Goal: Task Accomplishment & Management: Manage account settings

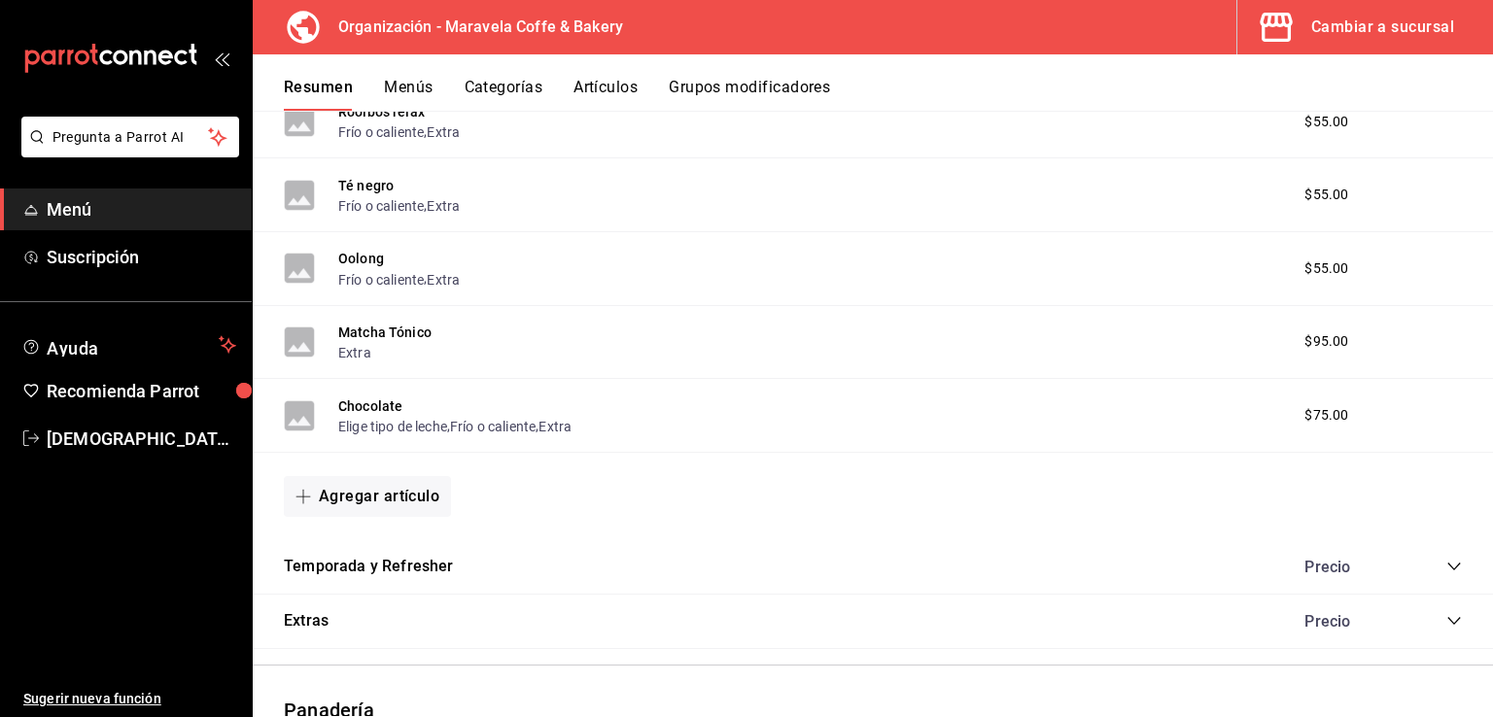
scroll to position [1762, 0]
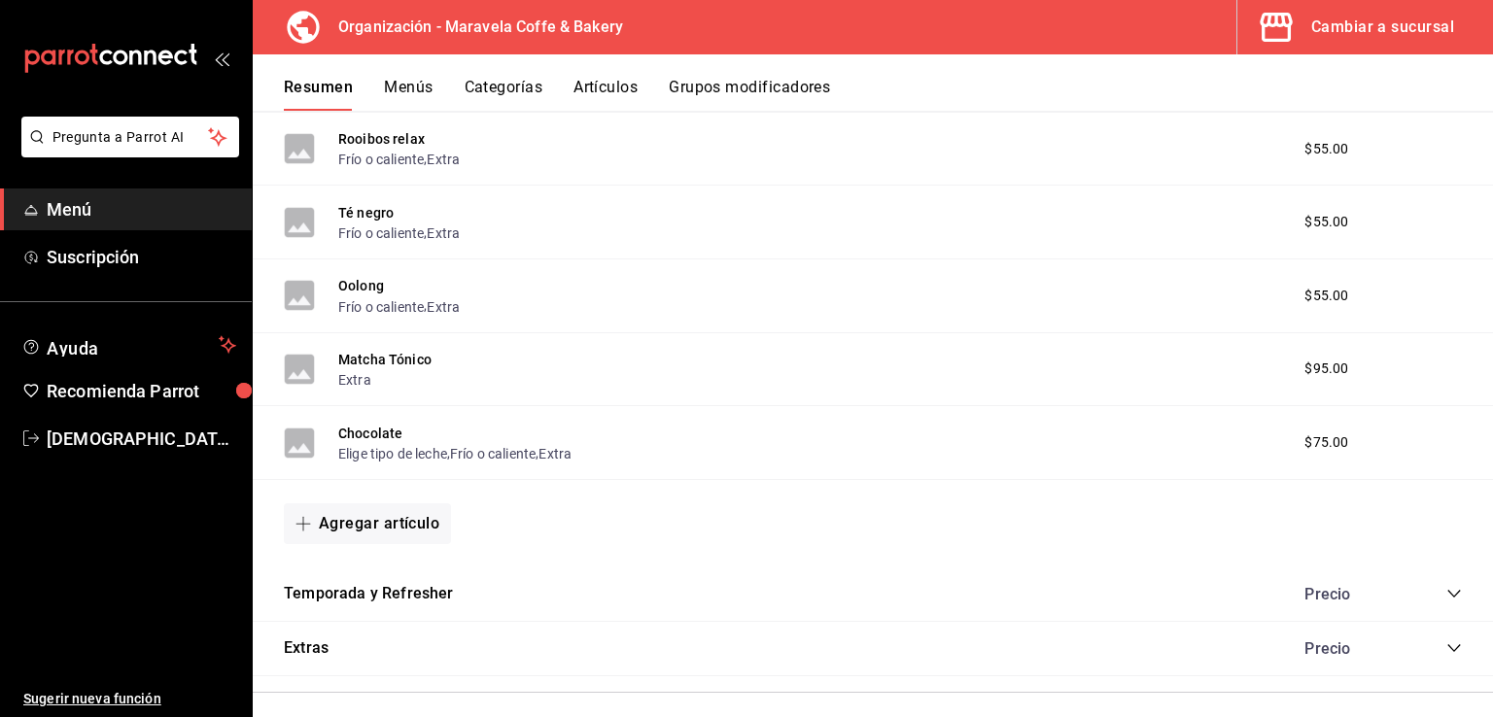
click at [1446, 599] on icon "collapse-category-row" at bounding box center [1454, 594] width 16 height 16
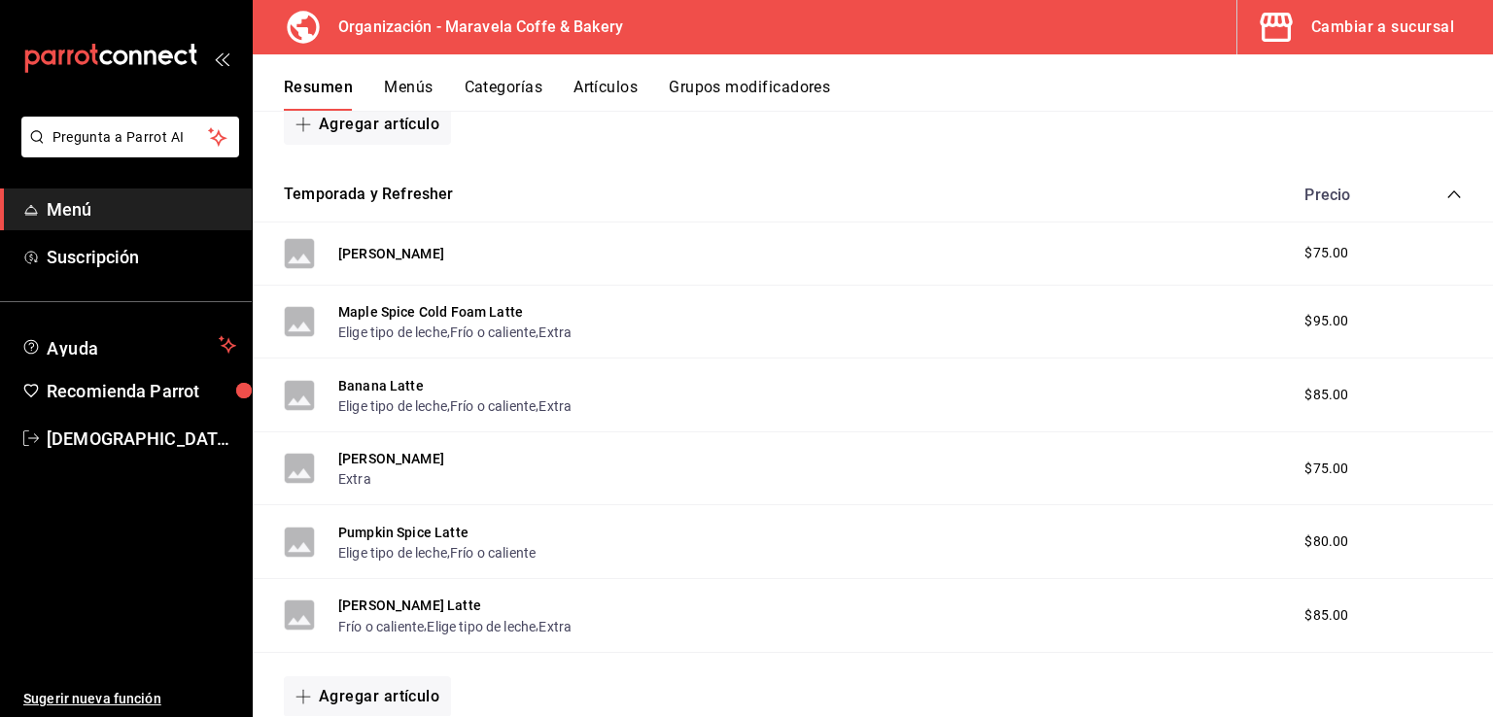
scroll to position [2184, 0]
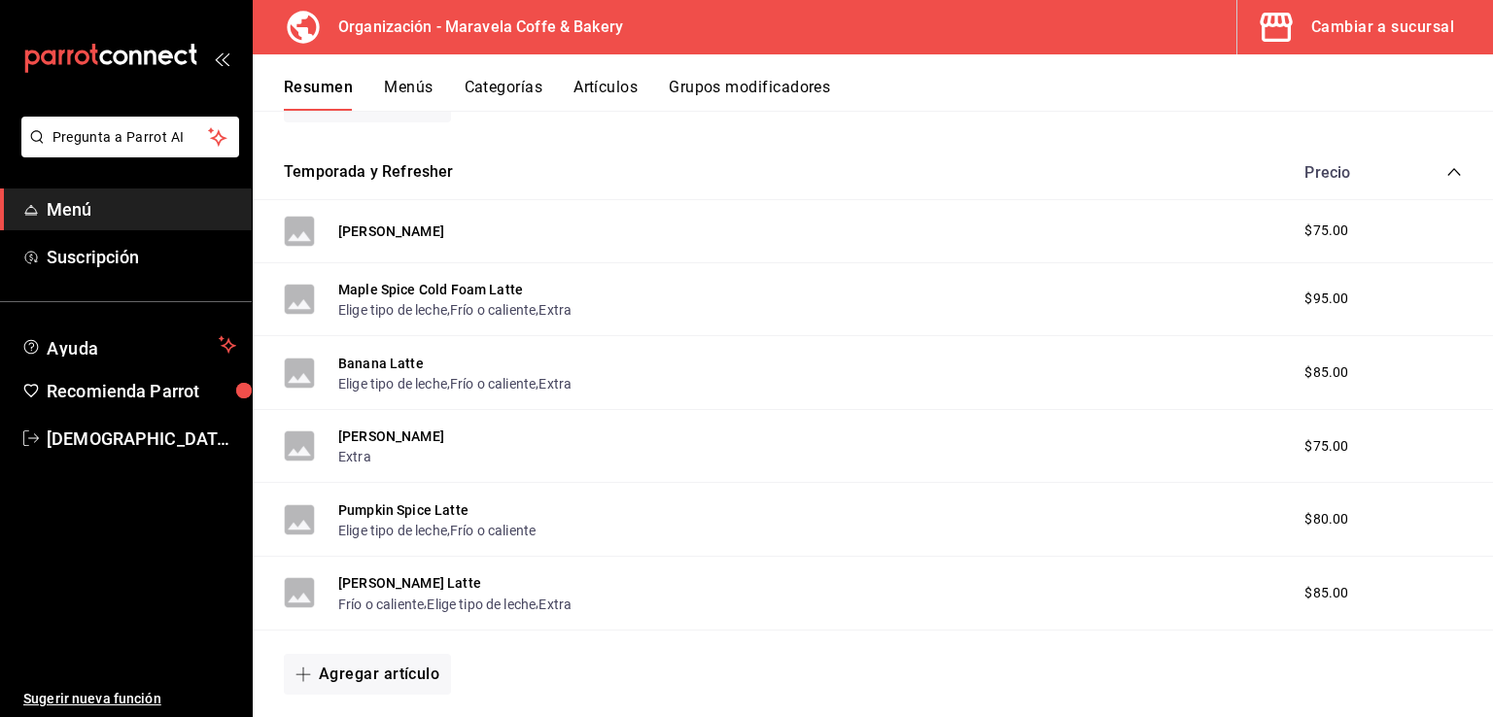
click at [1308, 530] on span "$80.00" at bounding box center [1326, 519] width 44 height 20
click at [451, 518] on button "Pumpkin Spice Latte" at bounding box center [403, 510] width 130 height 19
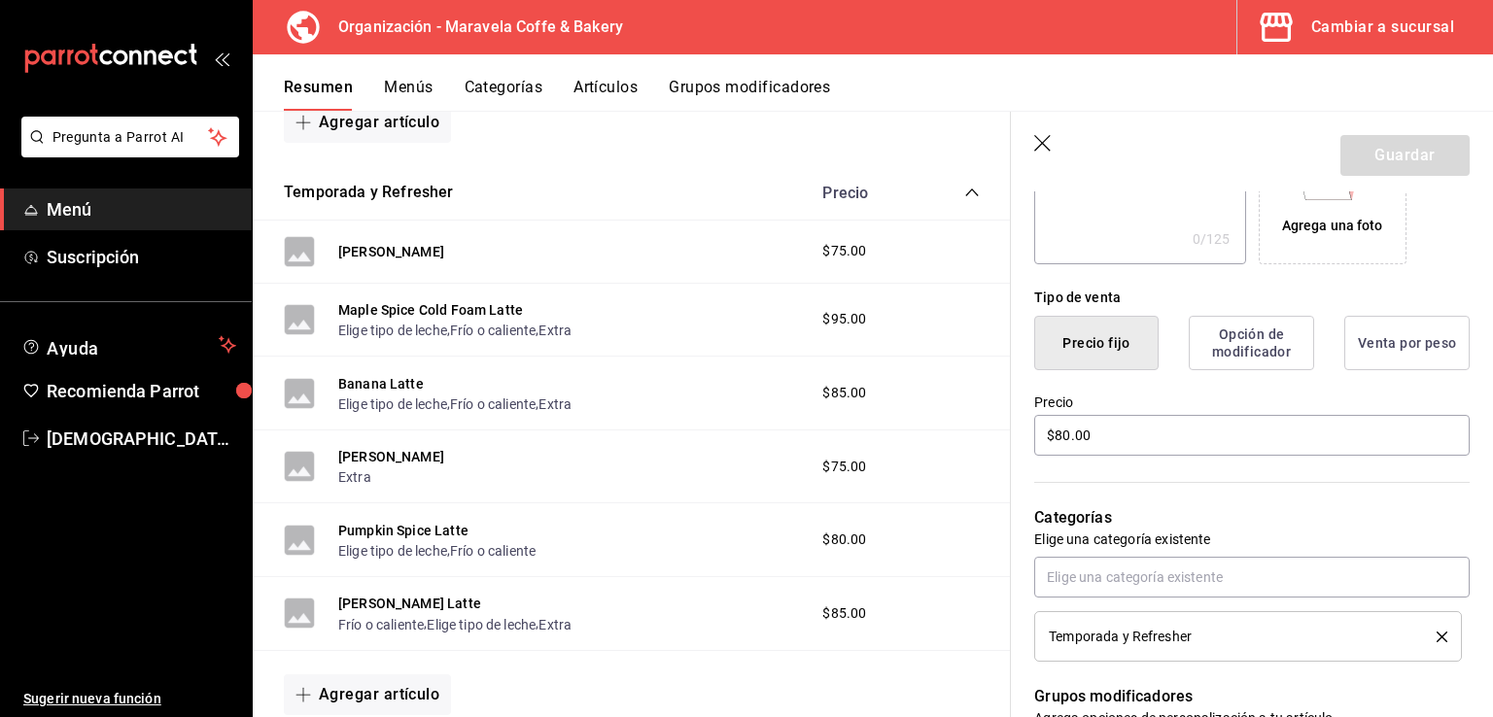
scroll to position [389, 0]
click at [1068, 437] on input "$80.00" at bounding box center [1251, 431] width 435 height 41
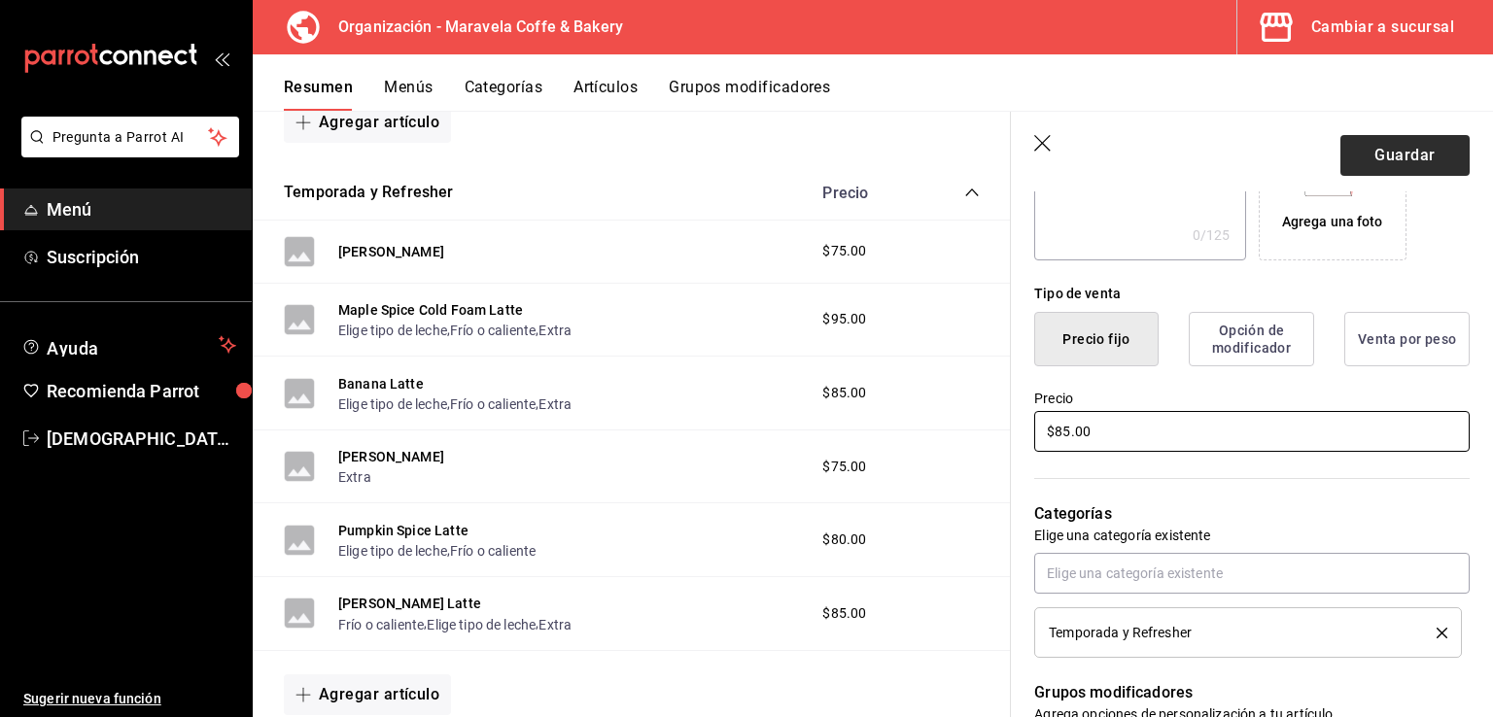
type input "$85.00"
click at [1389, 147] on button "Guardar" at bounding box center [1404, 155] width 129 height 41
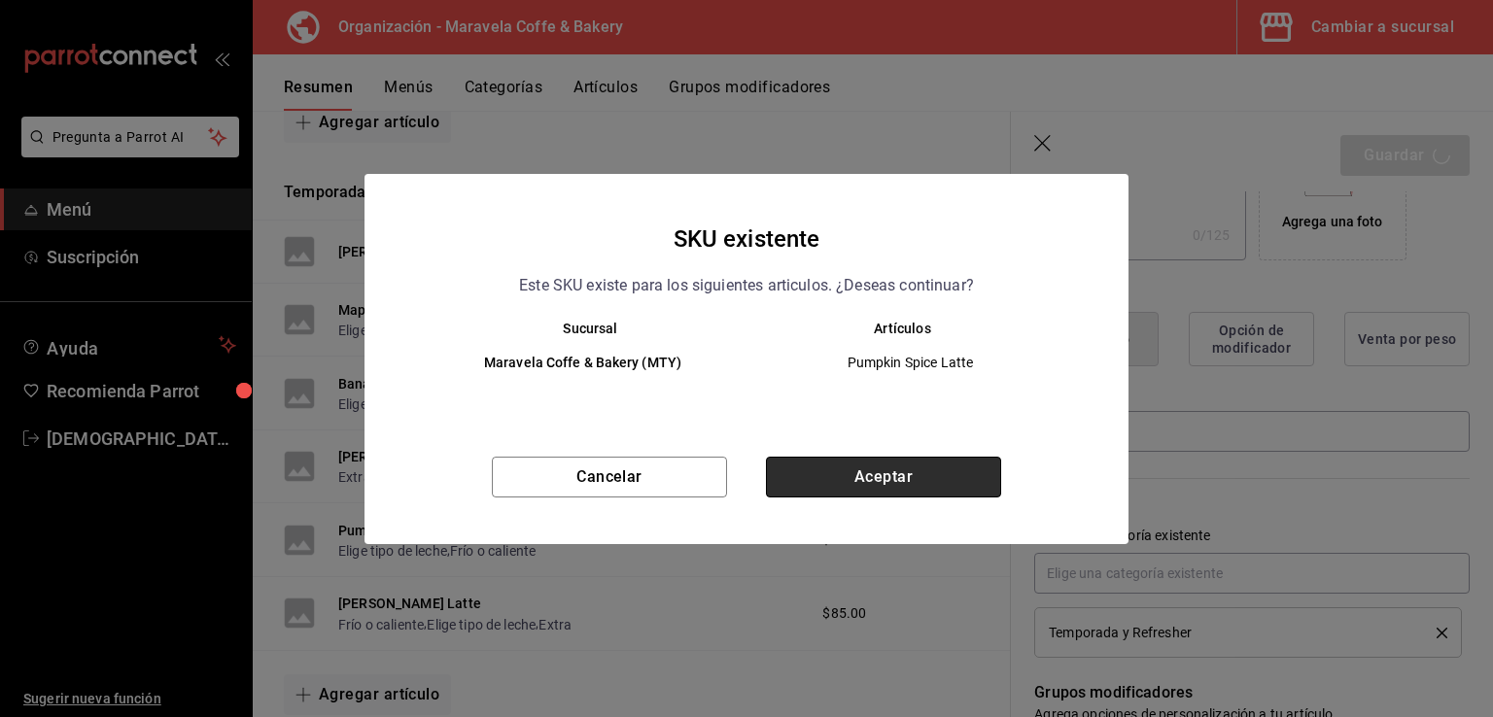
click at [940, 475] on button "Aceptar" at bounding box center [883, 477] width 235 height 41
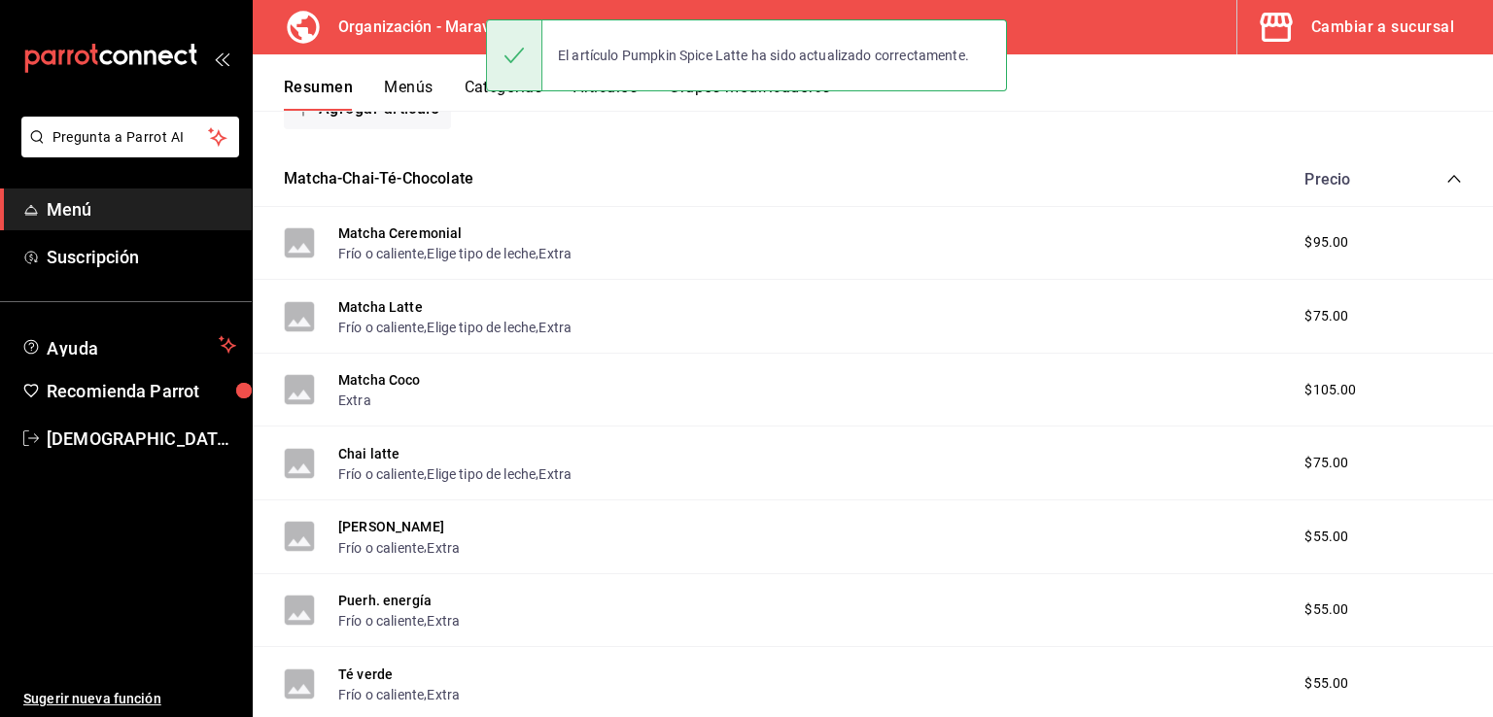
scroll to position [2576, 0]
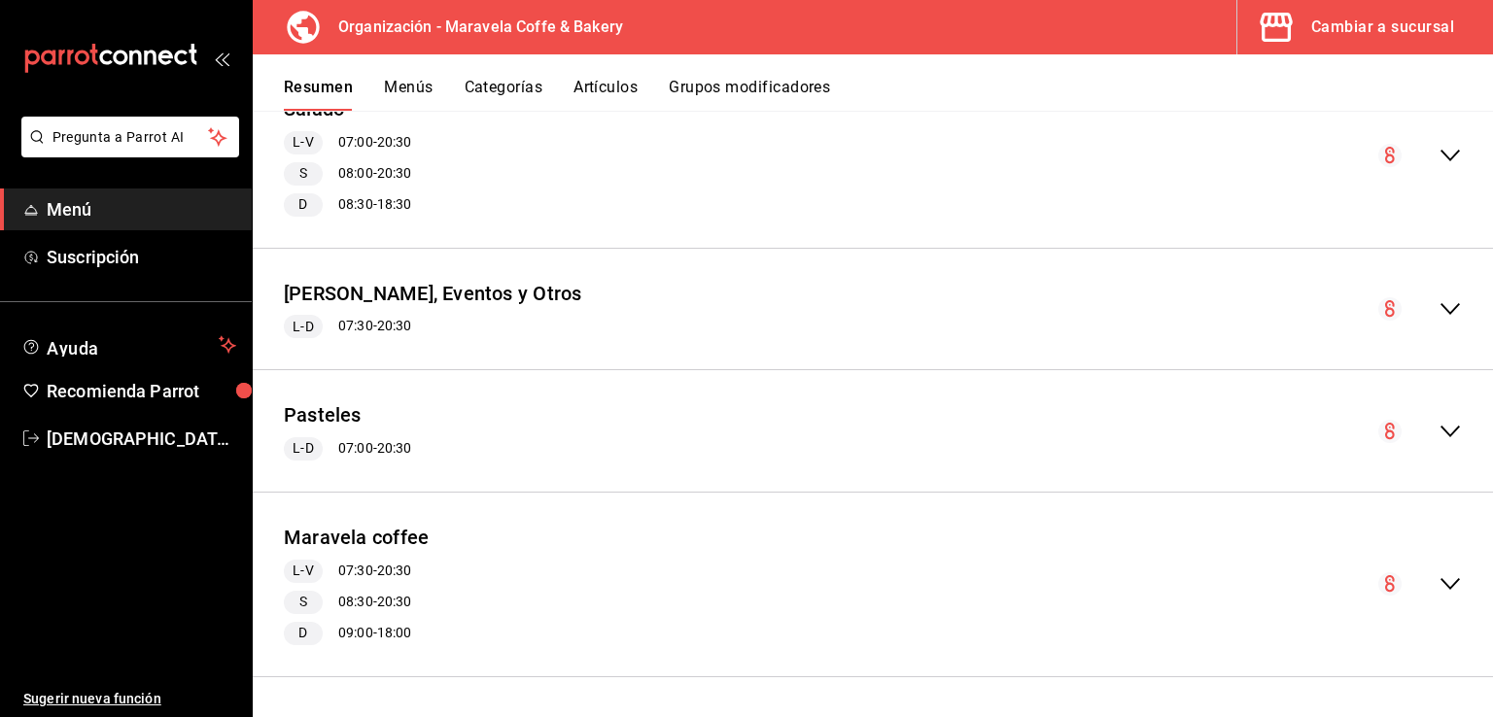
click at [416, 99] on button "Menús" at bounding box center [408, 94] width 49 height 33
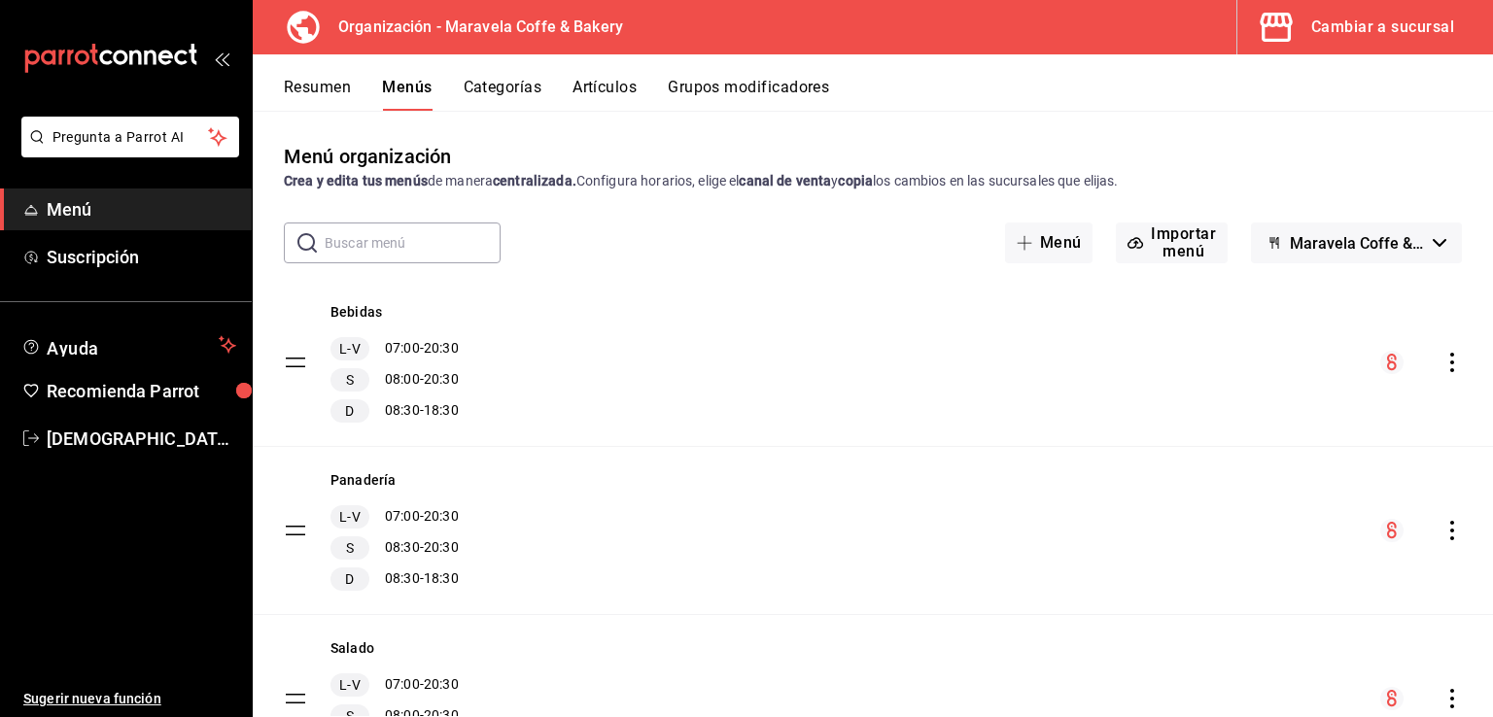
click at [308, 66] on div "Resumen Menús Categorías Artículos Grupos modificadores" at bounding box center [873, 82] width 1240 height 56
click at [328, 95] on button "Resumen" at bounding box center [317, 94] width 67 height 33
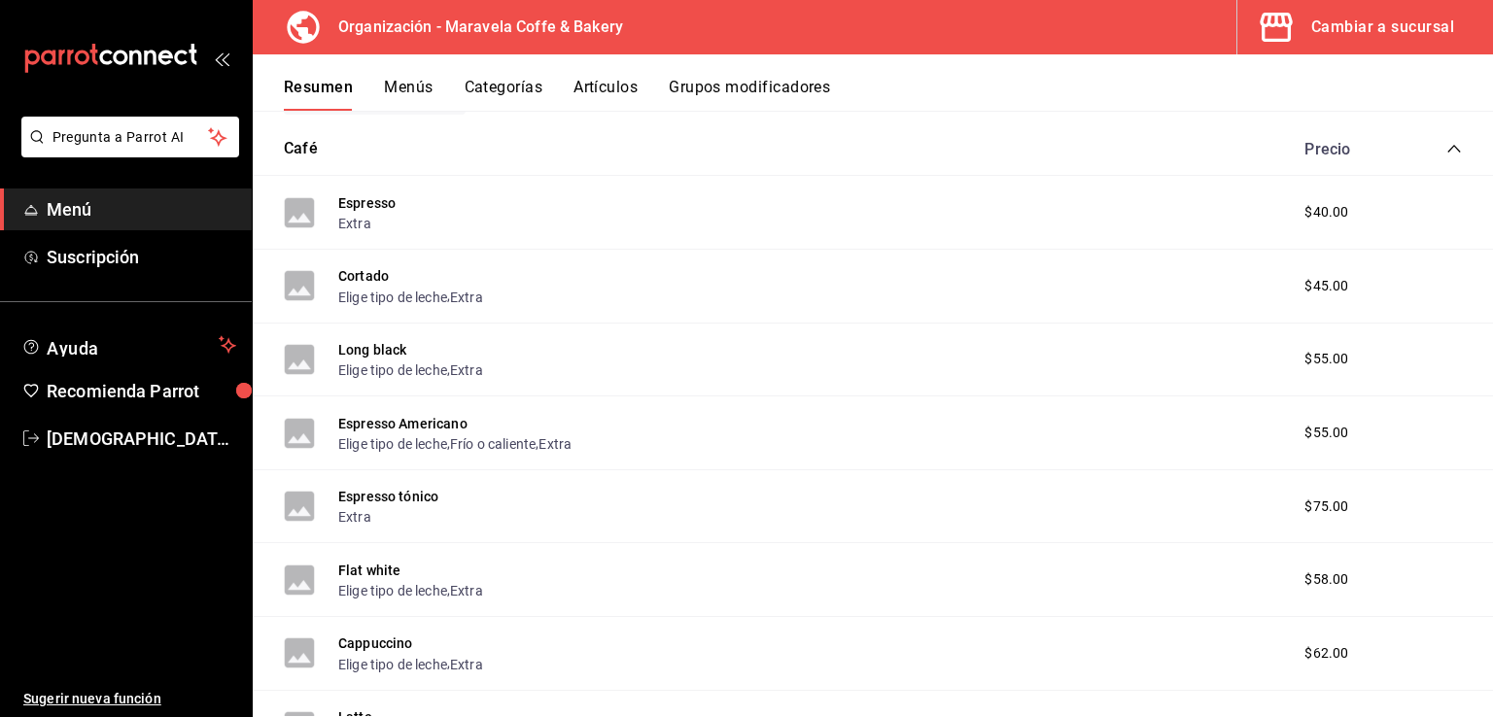
scroll to position [389, 0]
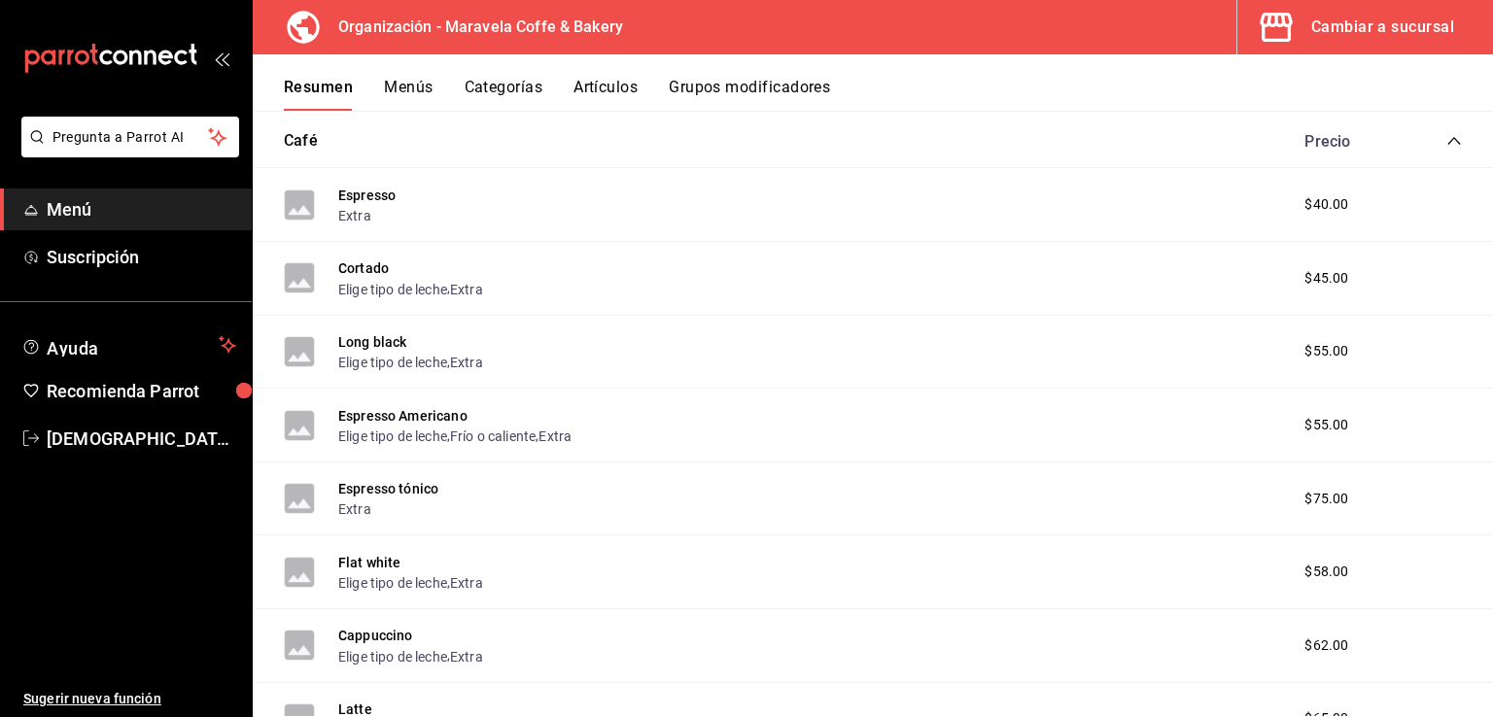
click at [1310, 358] on span "$55.00" at bounding box center [1326, 351] width 44 height 20
click at [385, 348] on button "Long black" at bounding box center [372, 341] width 69 height 19
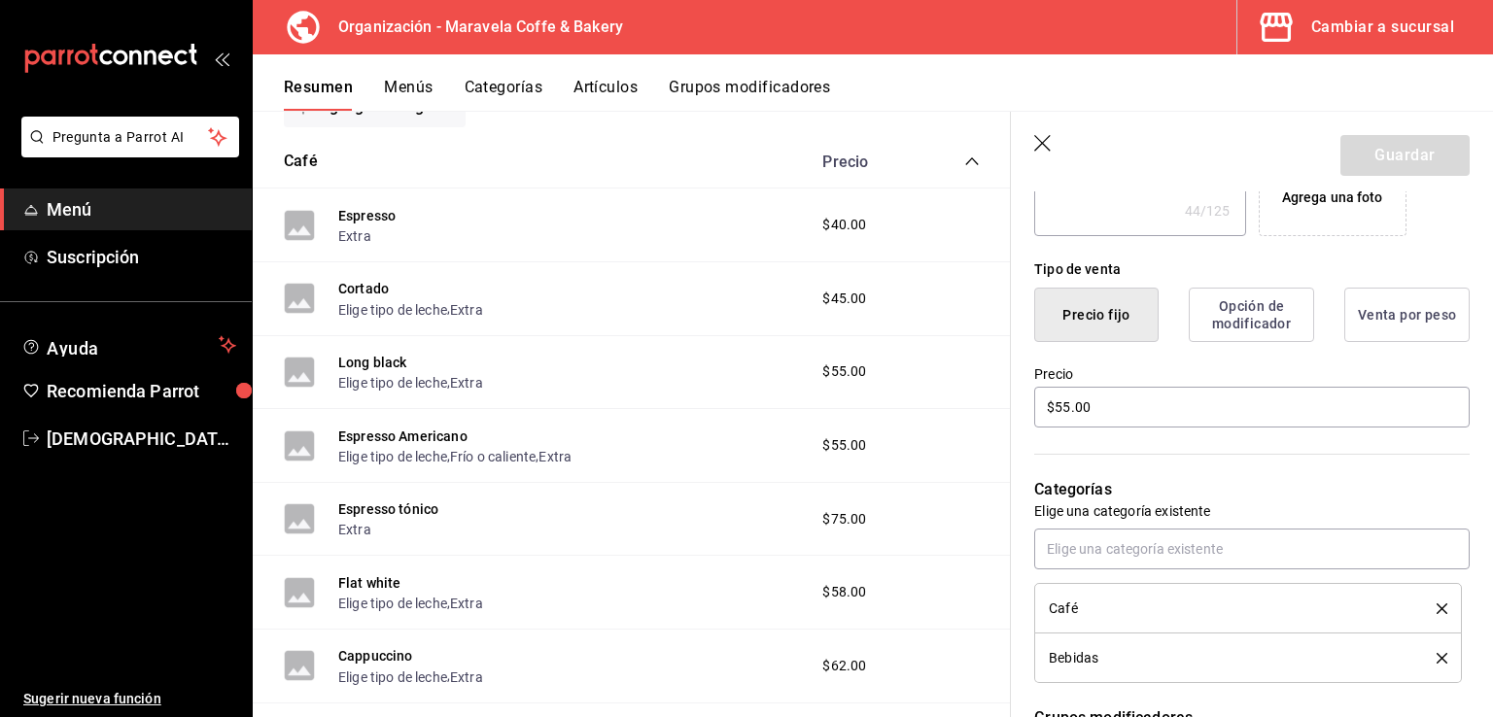
scroll to position [421, 0]
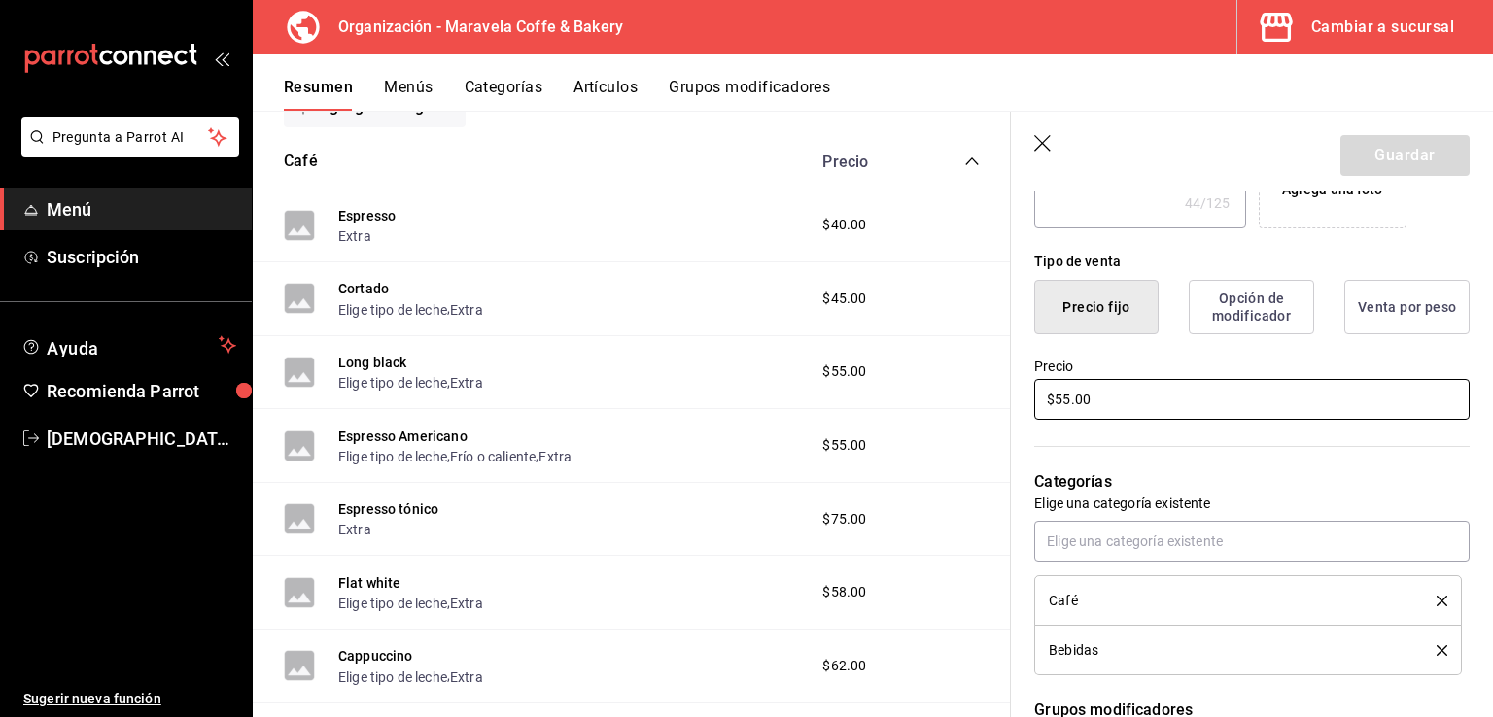
click at [1063, 399] on input "$55.00" at bounding box center [1251, 399] width 435 height 41
type textarea "x"
type input "$5.00"
type textarea "x"
type input "$50.00"
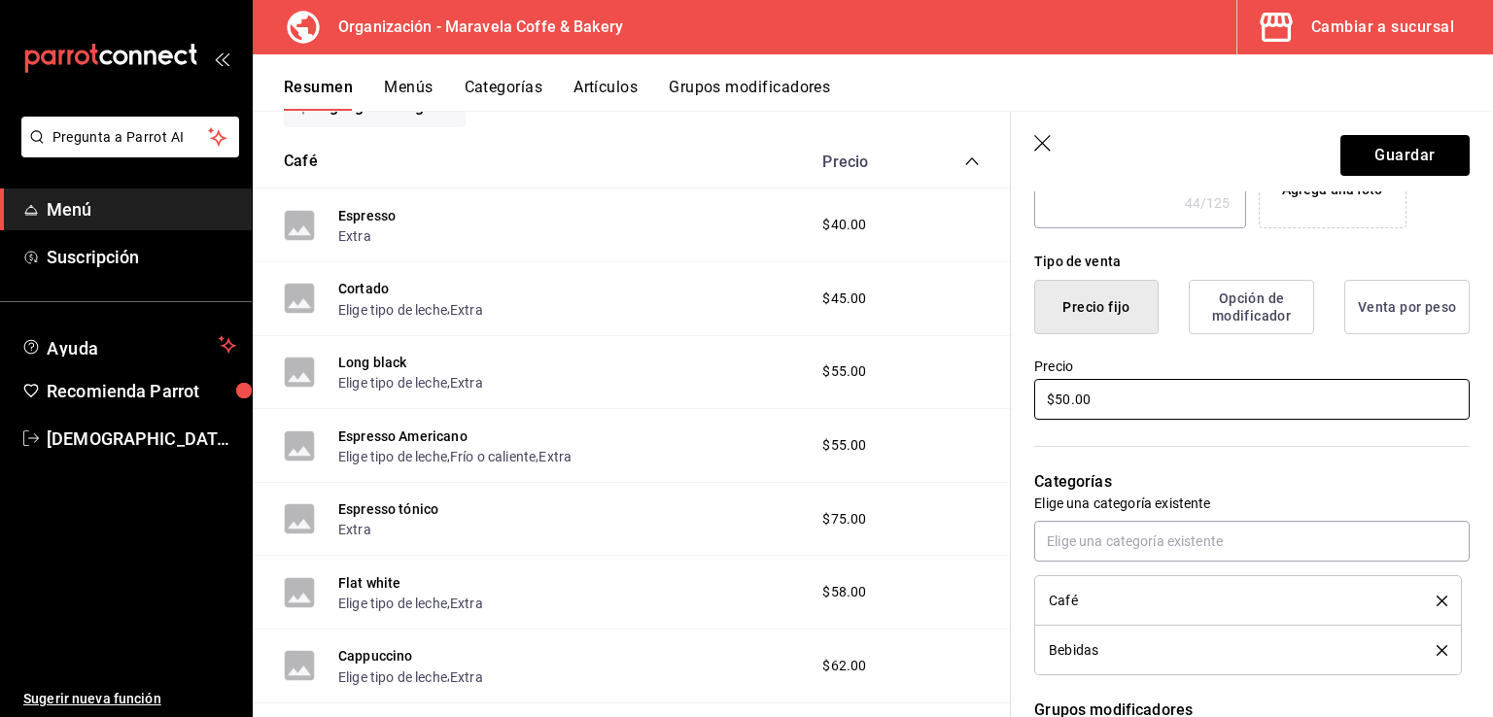
type textarea "x"
type input "$50.00"
click at [1409, 143] on button "Guardar" at bounding box center [1404, 155] width 129 height 41
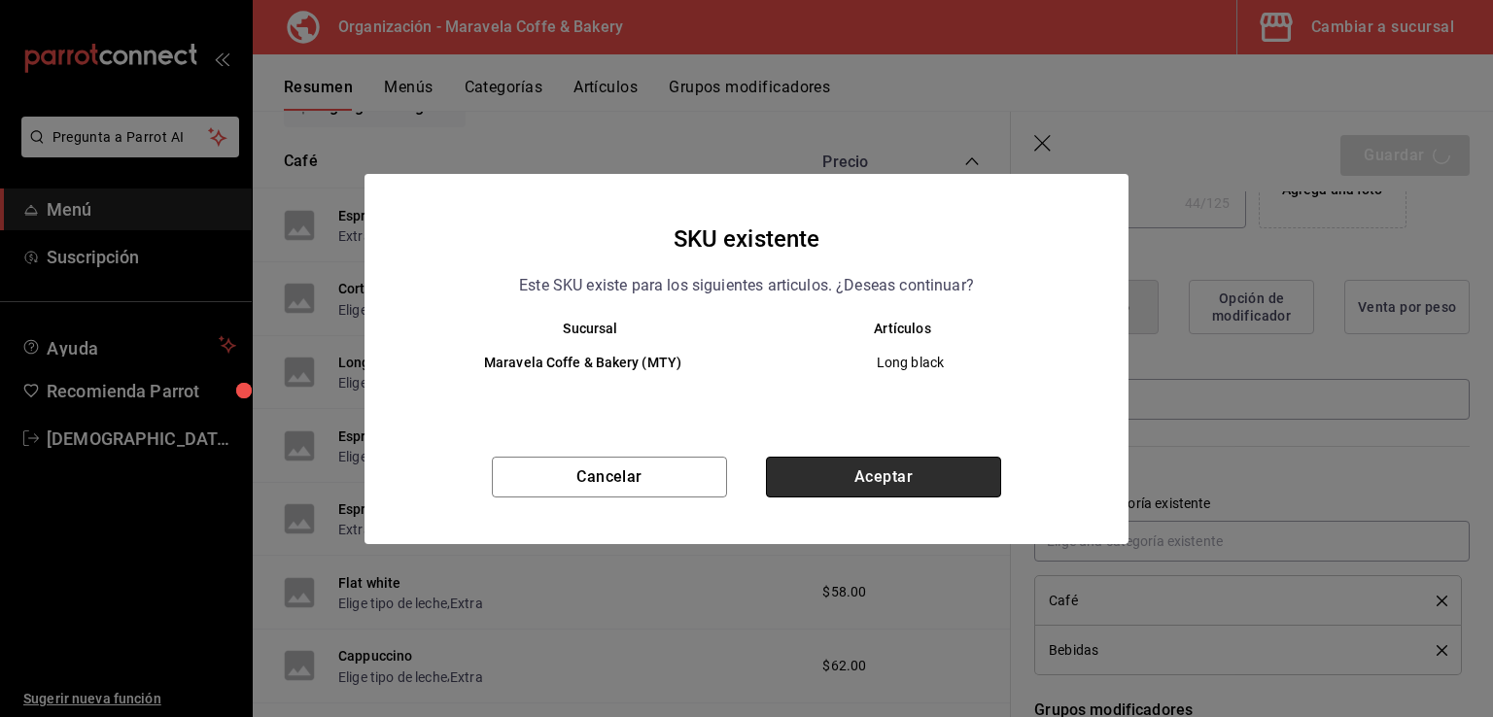
click at [843, 458] on button "Aceptar" at bounding box center [883, 477] width 235 height 41
type textarea "x"
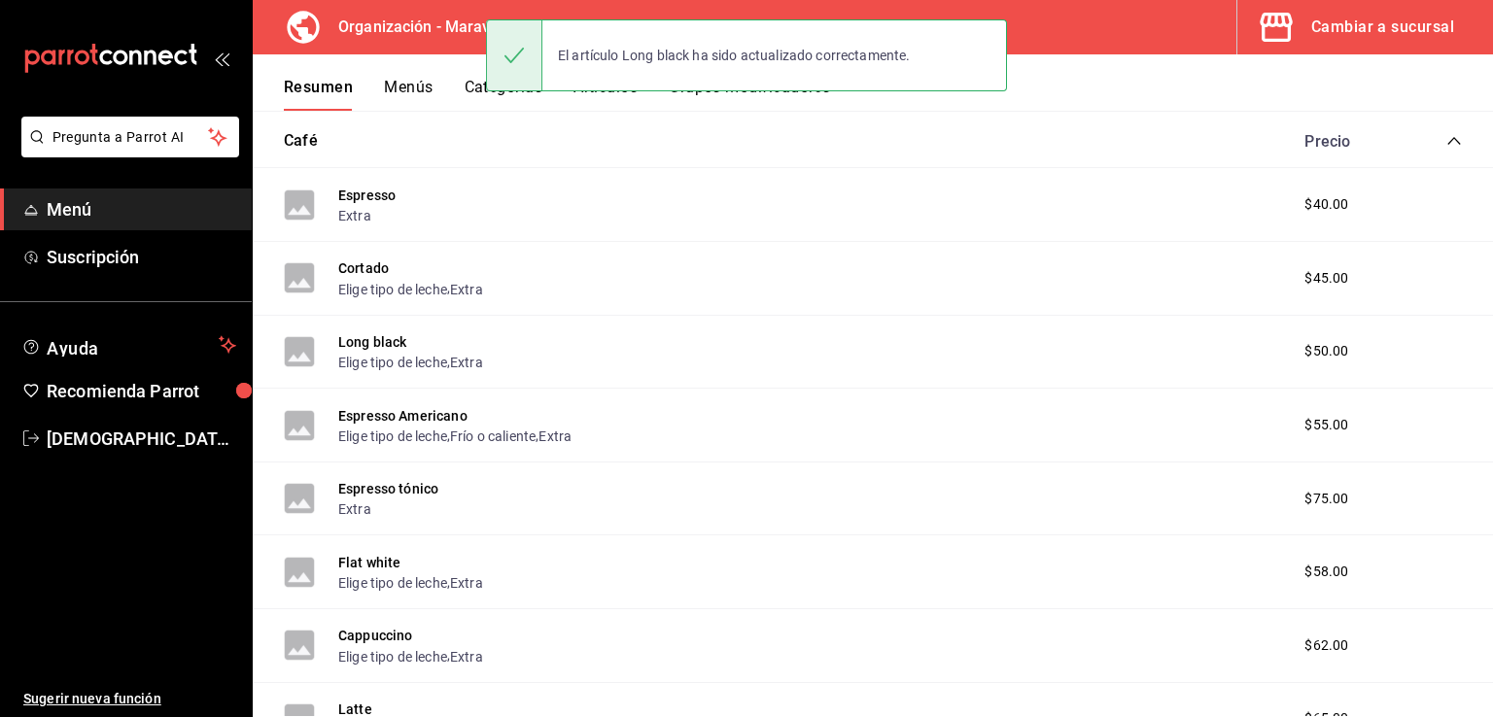
click at [399, 92] on button "Menús" at bounding box center [408, 94] width 49 height 33
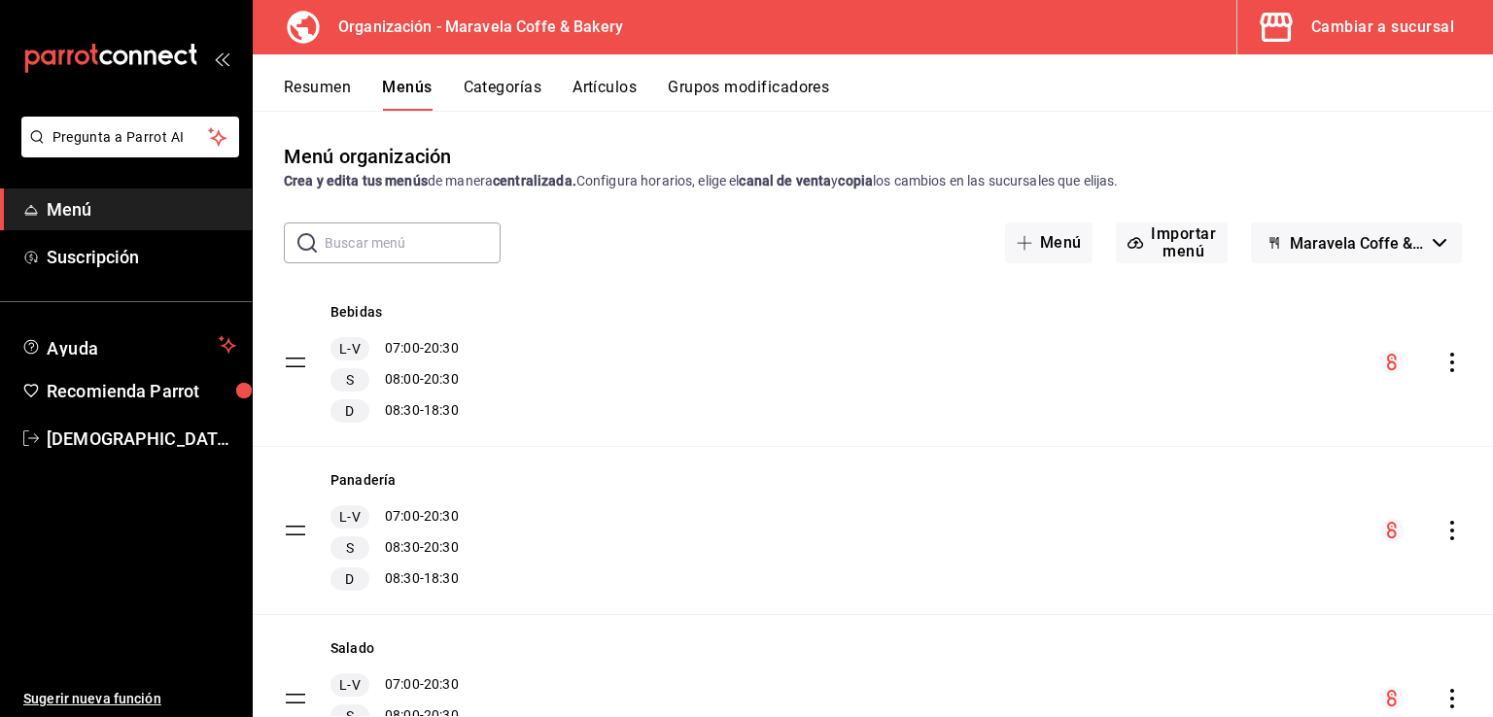
click at [1442, 369] on icon "actions" at bounding box center [1451, 362] width 19 height 19
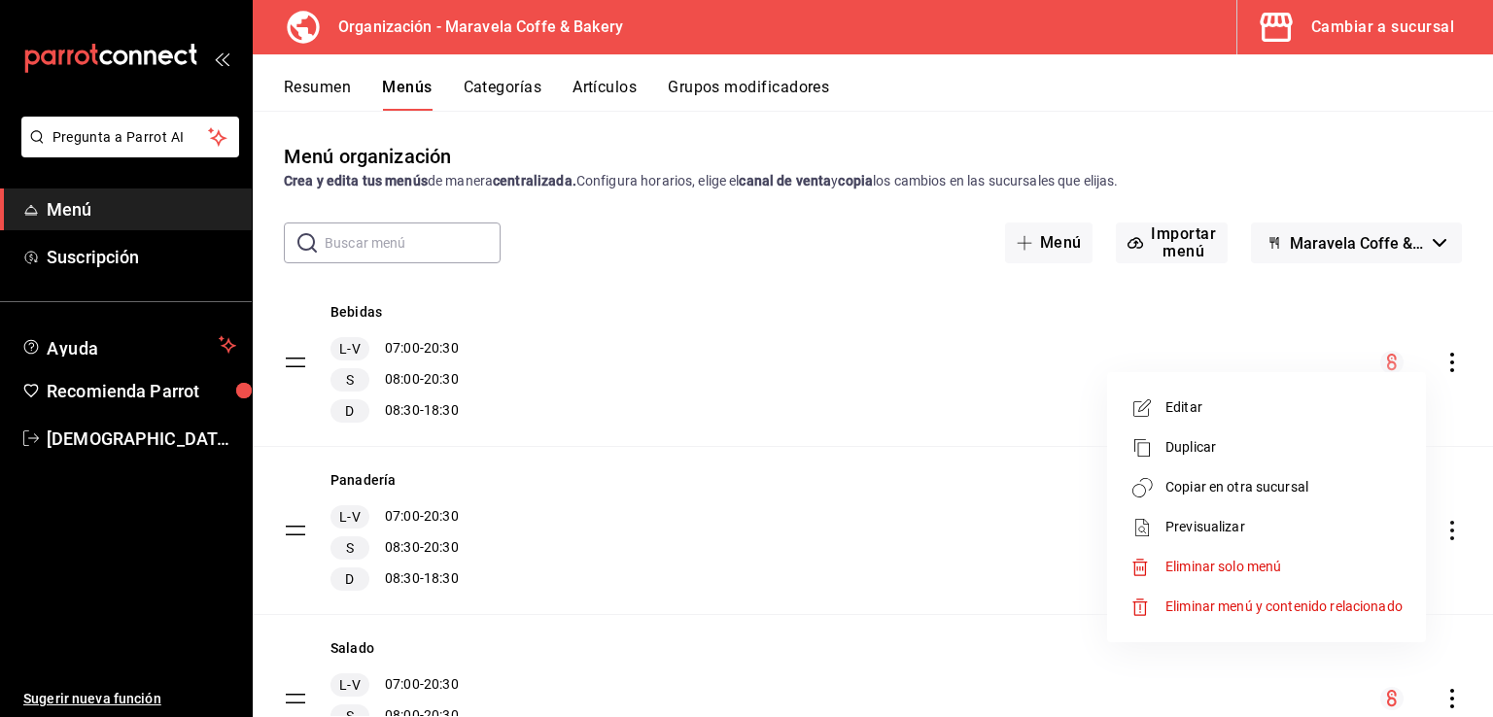
click at [1310, 499] on li "Copiar en otra sucursal" at bounding box center [1266, 487] width 303 height 40
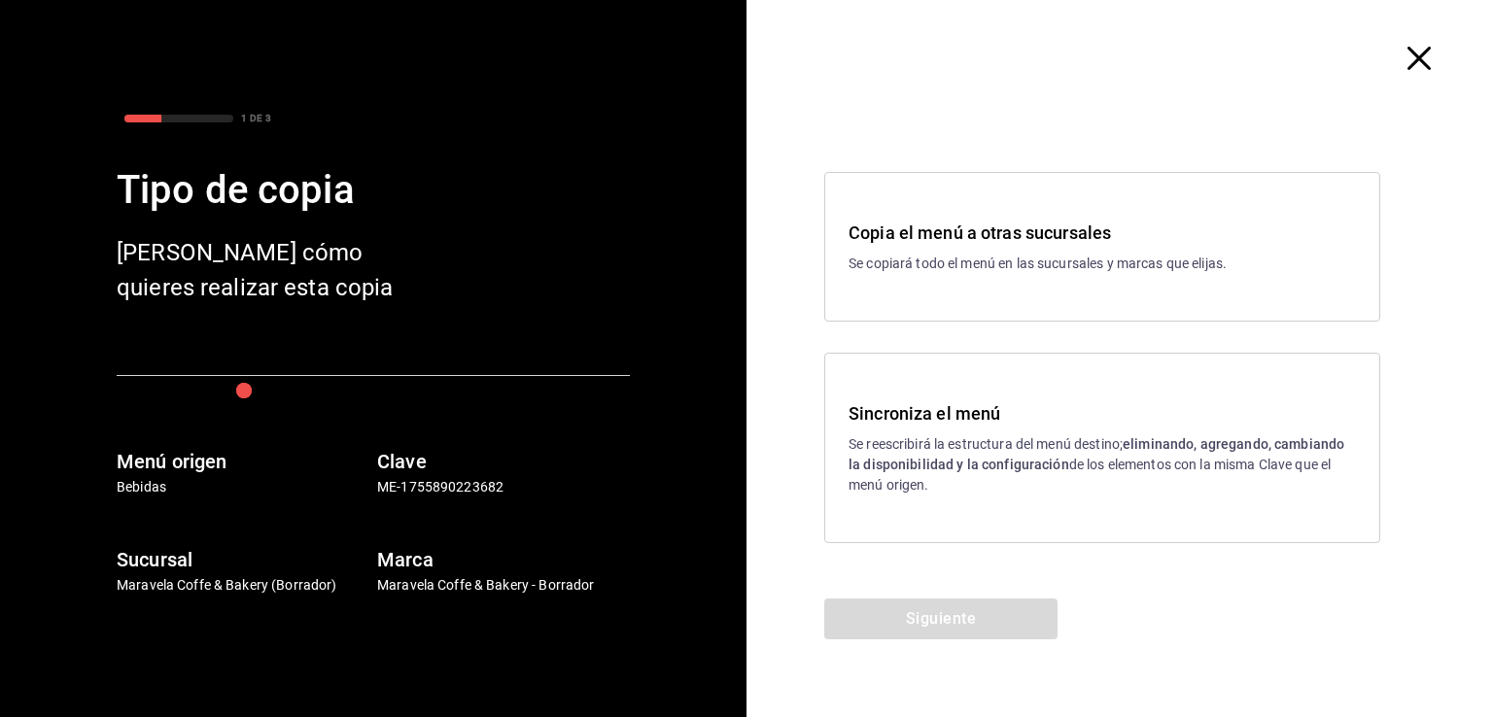
click at [953, 474] on p "Se reescribirá la estructura del menú destino; eliminando, agregando, cambiando…" at bounding box center [1101, 464] width 507 height 61
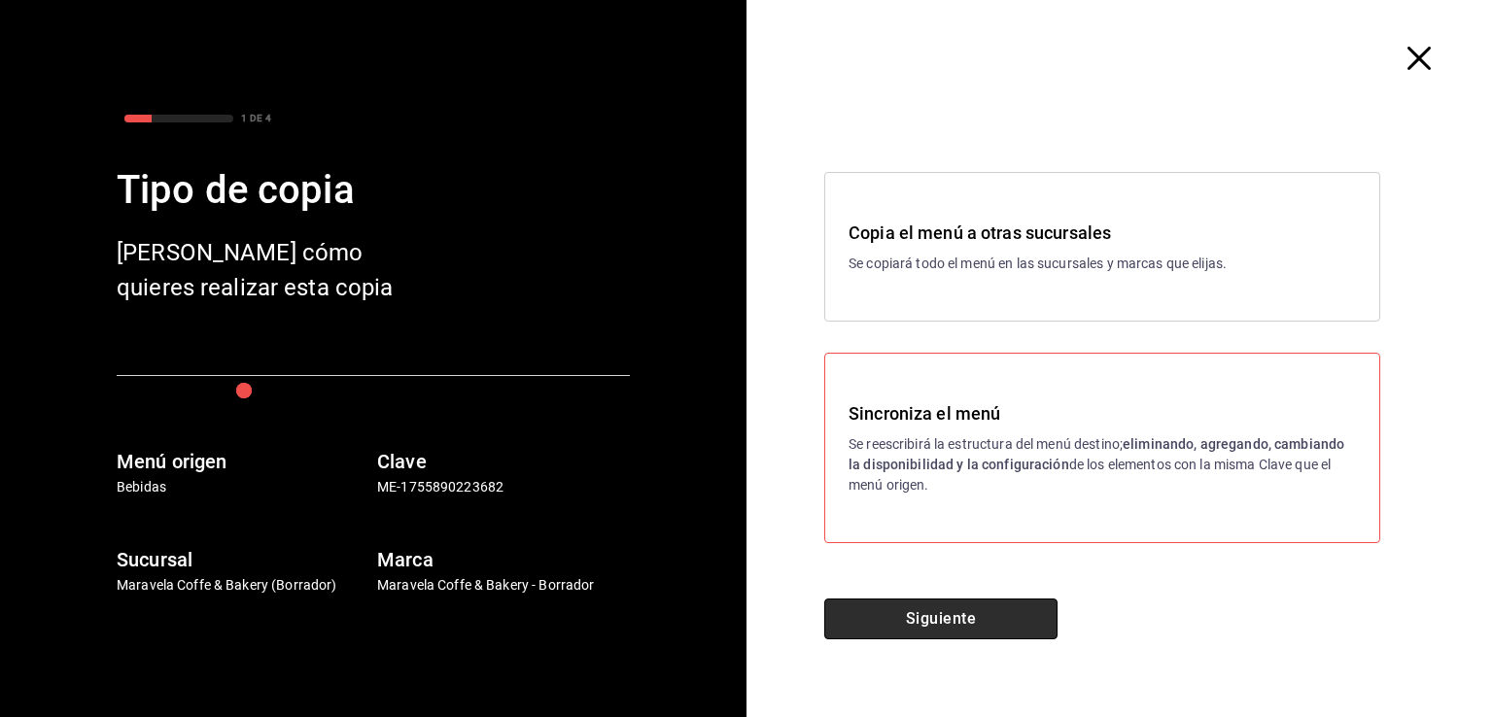
click at [991, 612] on button "Siguiente" at bounding box center [940, 619] width 233 height 41
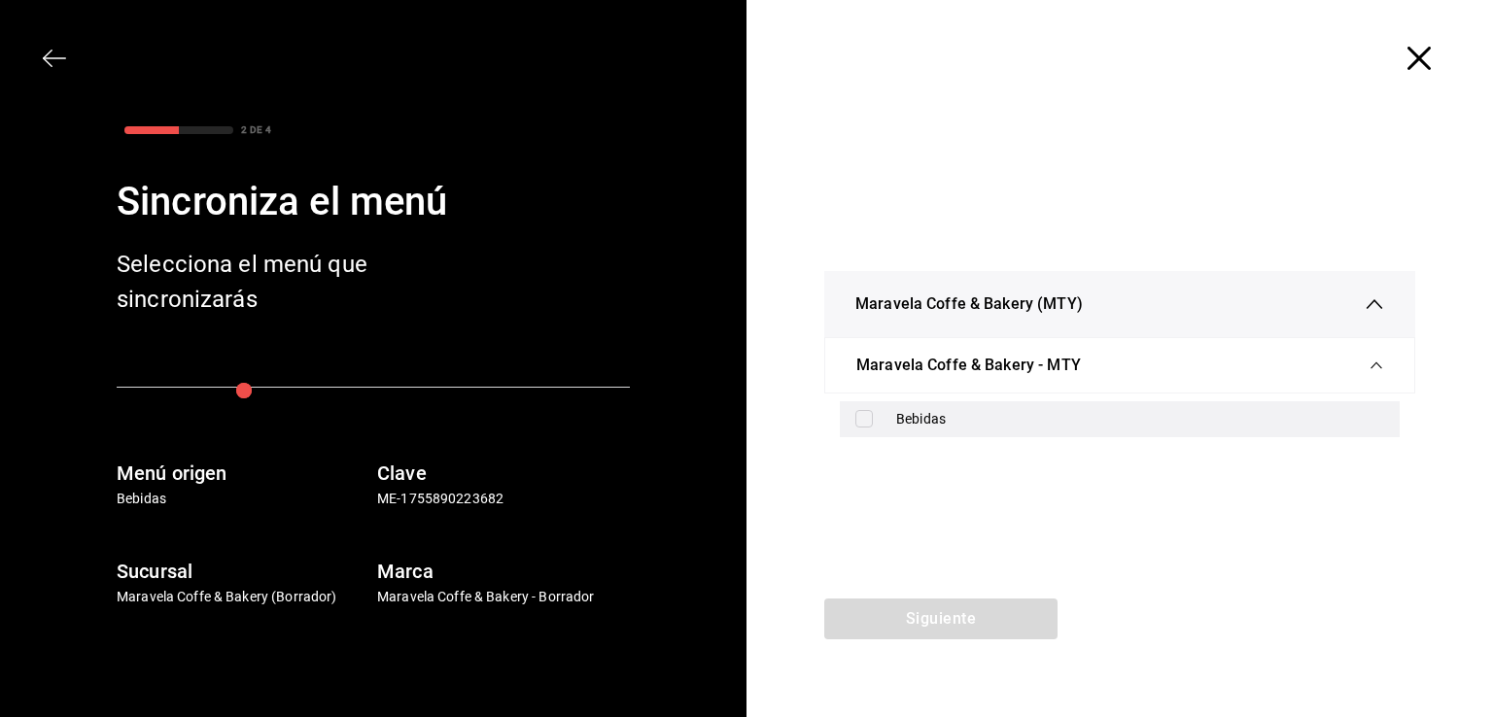
click at [865, 435] on div "Bebidas" at bounding box center [1120, 419] width 560 height 36
checkbox input "true"
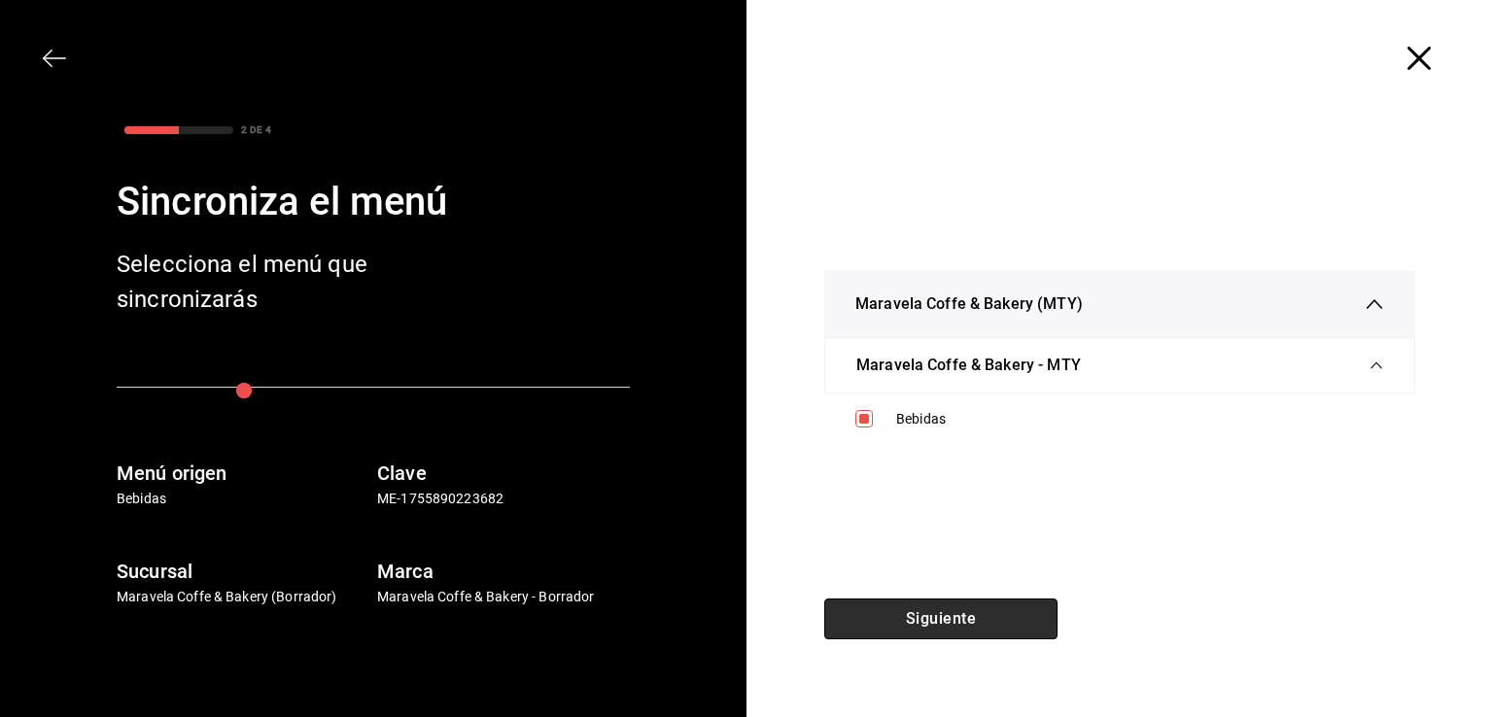
click at [956, 612] on button "Siguiente" at bounding box center [940, 619] width 233 height 41
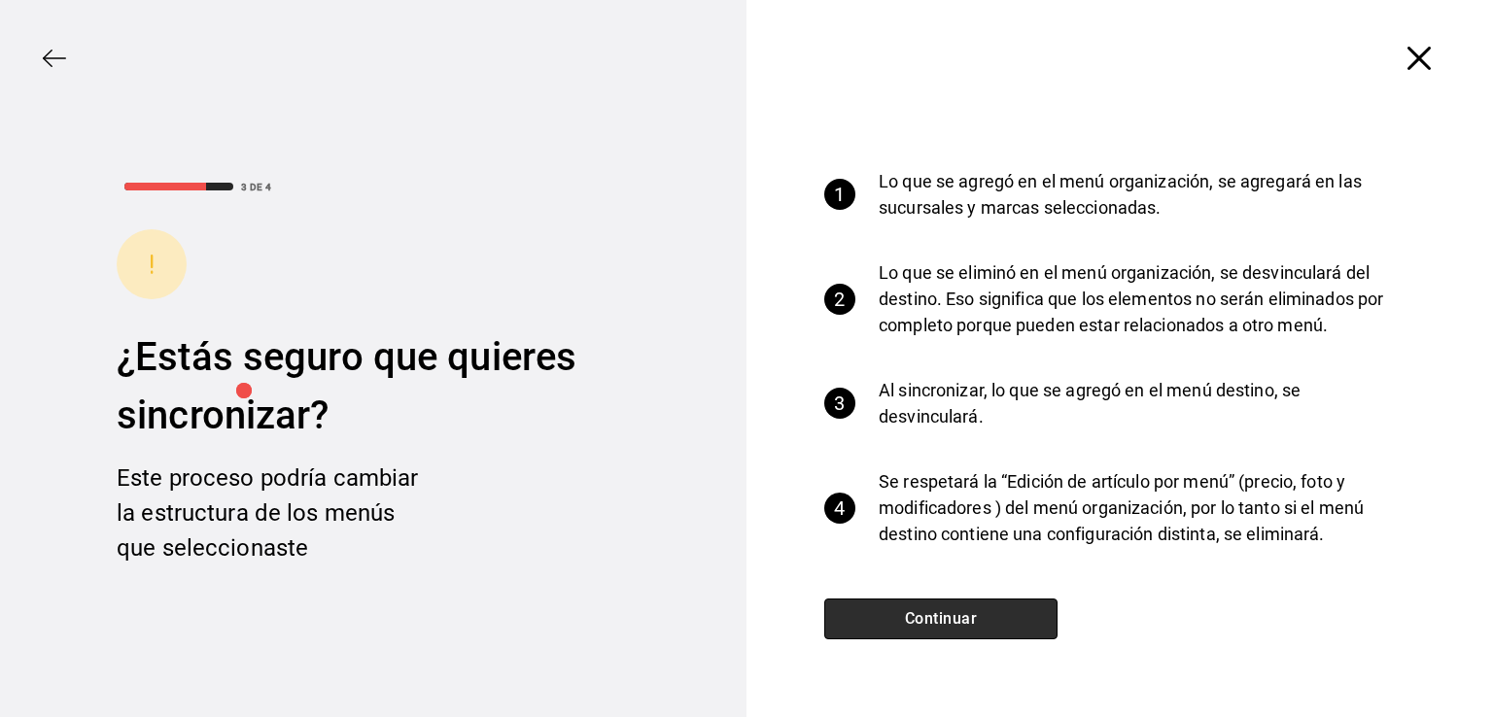
click at [956, 612] on button "Continuar" at bounding box center [940, 619] width 233 height 41
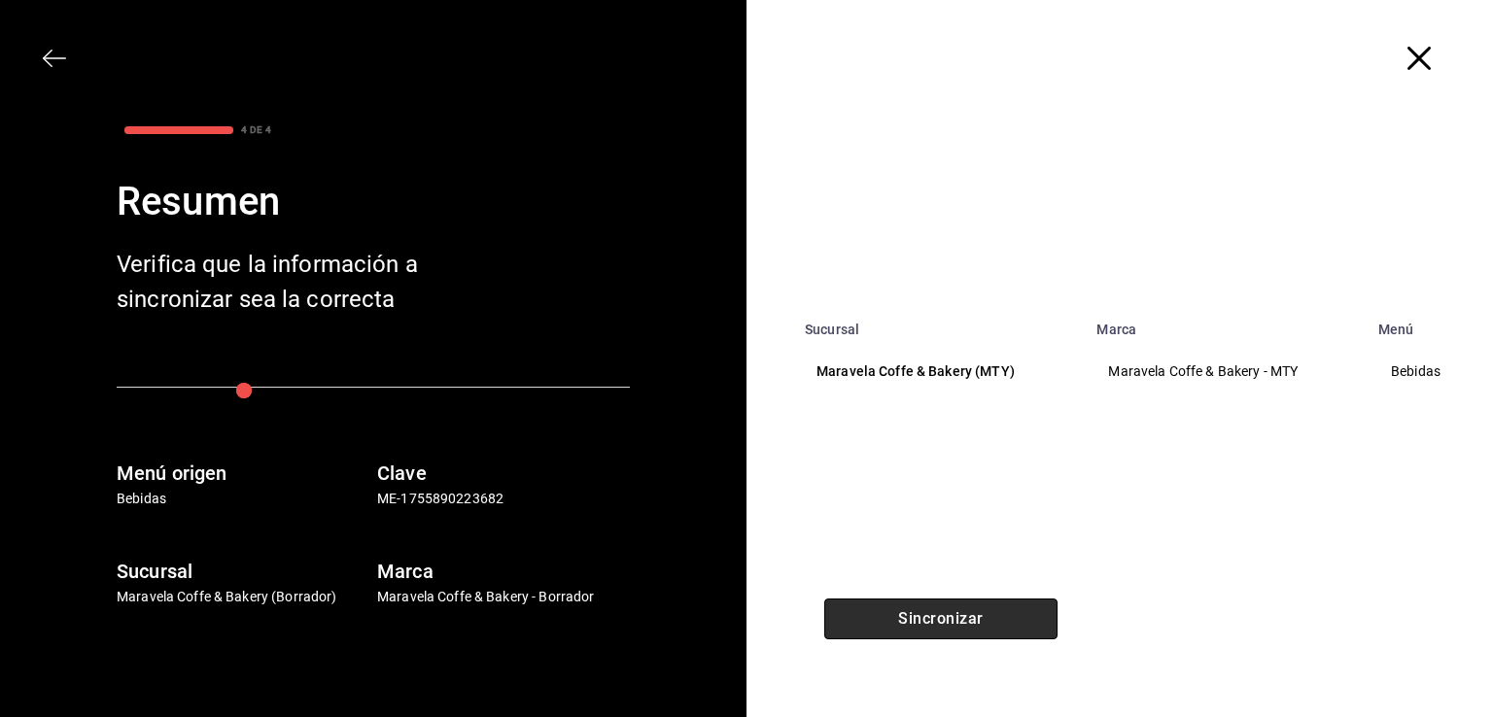
click at [956, 612] on button "Sincronizar" at bounding box center [940, 619] width 233 height 41
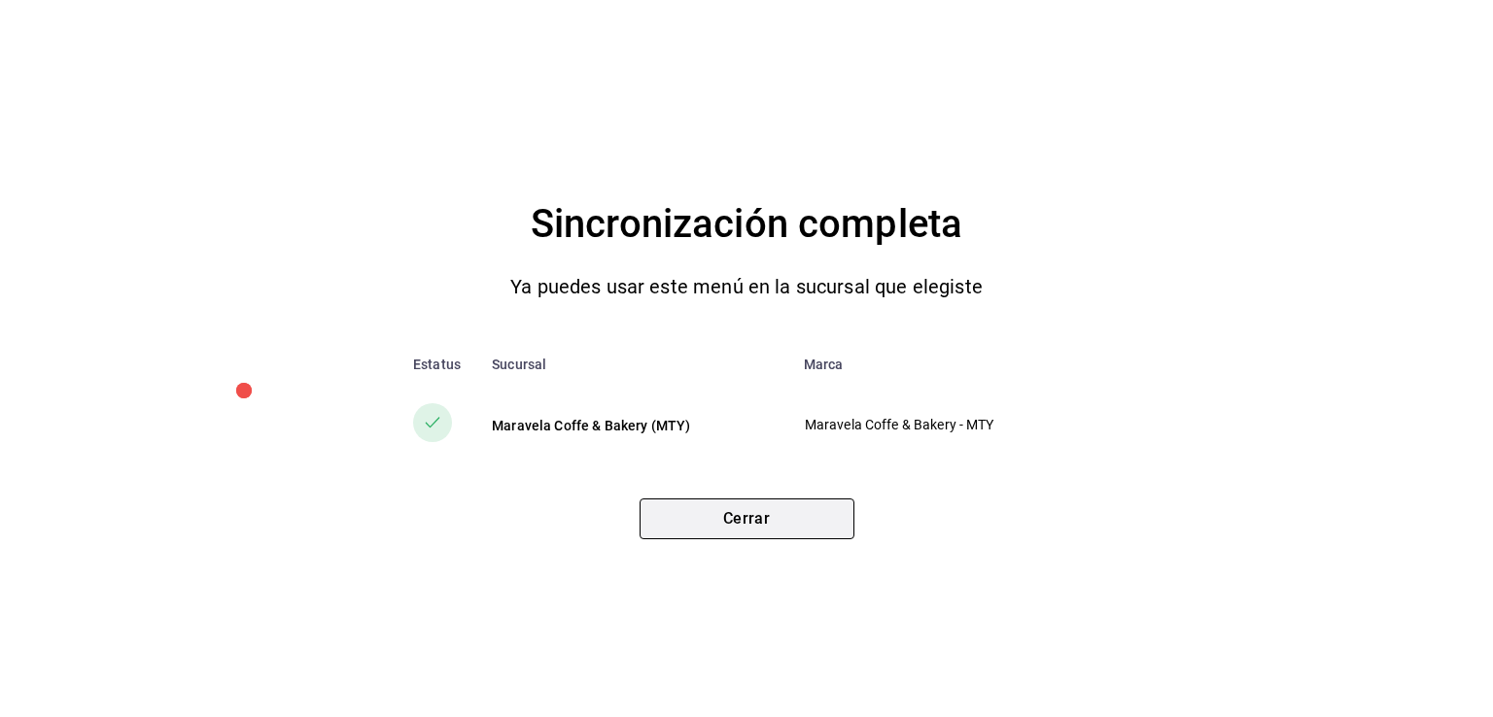
click at [779, 533] on button "Cerrar" at bounding box center [746, 519] width 215 height 41
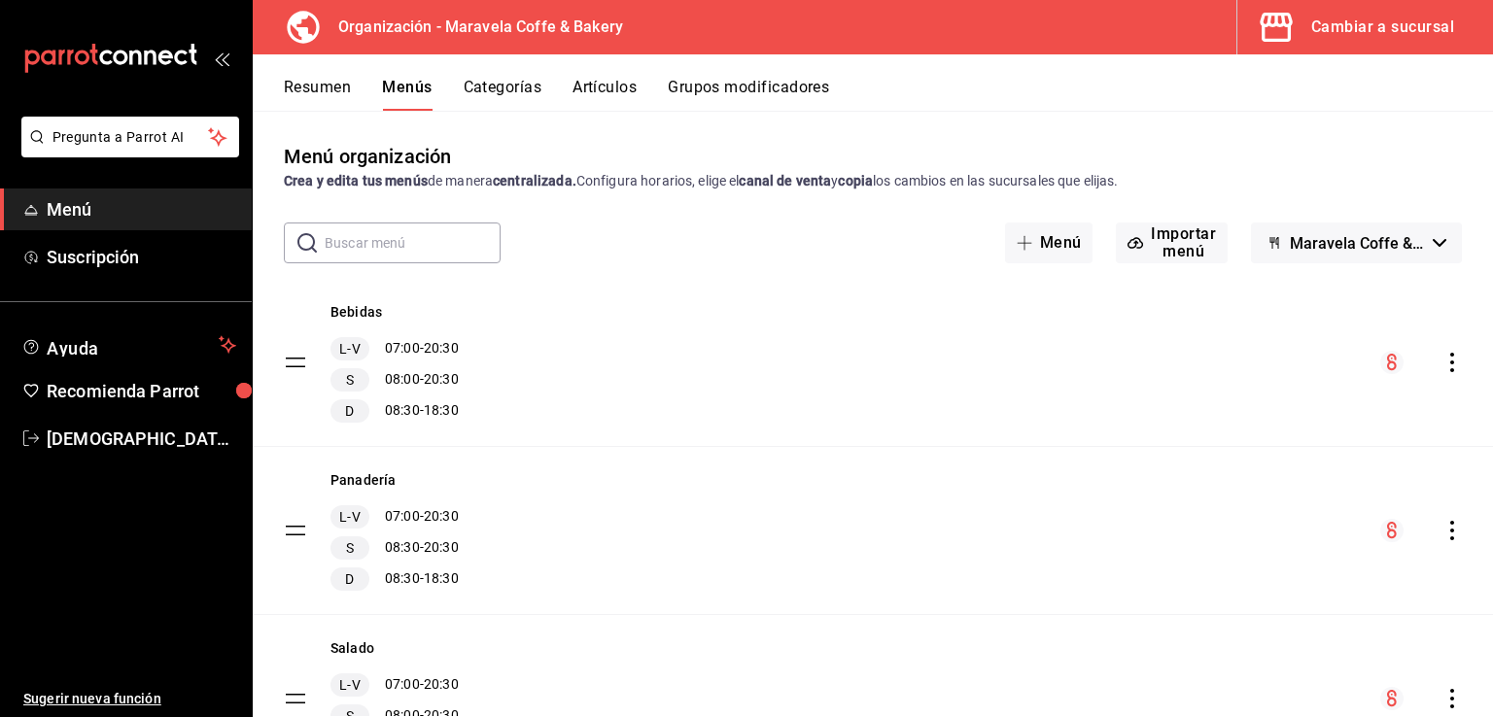
drag, startPoint x: 1098, startPoint y: 211, endPoint x: 867, endPoint y: 281, distance: 241.7
click at [867, 281] on div "Bebidas L-V 07:00 - 20:30 S 08:00 - 20:30 D 08:30 - 18:30" at bounding box center [873, 362] width 1240 height 167
